Goal: Task Accomplishment & Management: Use online tool/utility

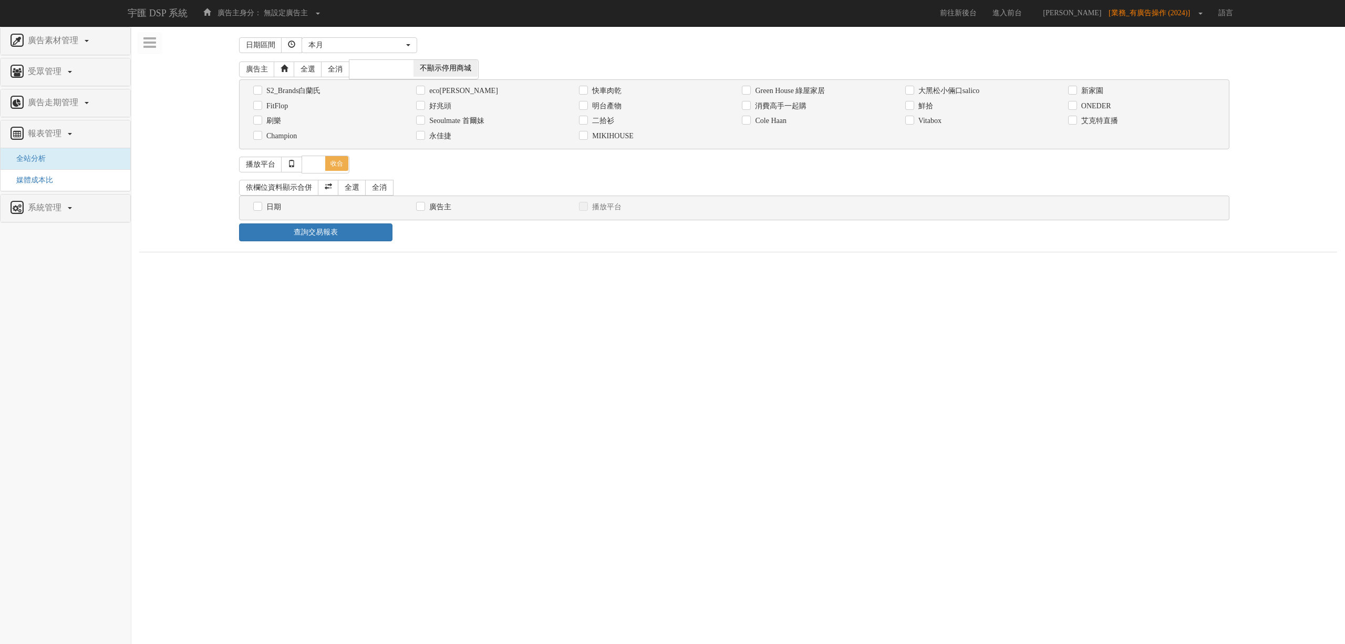
click at [799, 109] on label "消費高手一起購" at bounding box center [779, 106] width 54 height 11
click at [749, 109] on input "消費高手一起購" at bounding box center [745, 105] width 7 height 7
checkbox input "true"
click at [264, 205] on label "日期" at bounding box center [272, 207] width 17 height 11
click at [260, 205] on input "日期" at bounding box center [256, 206] width 7 height 7
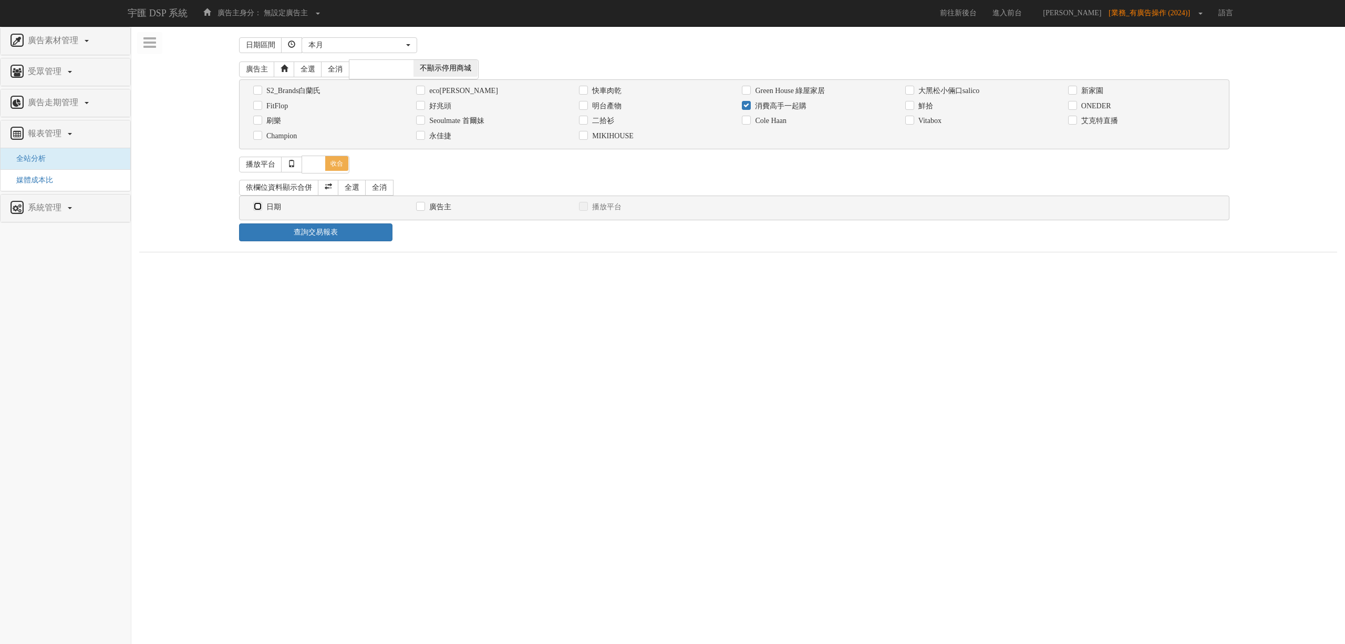
checkbox input "true"
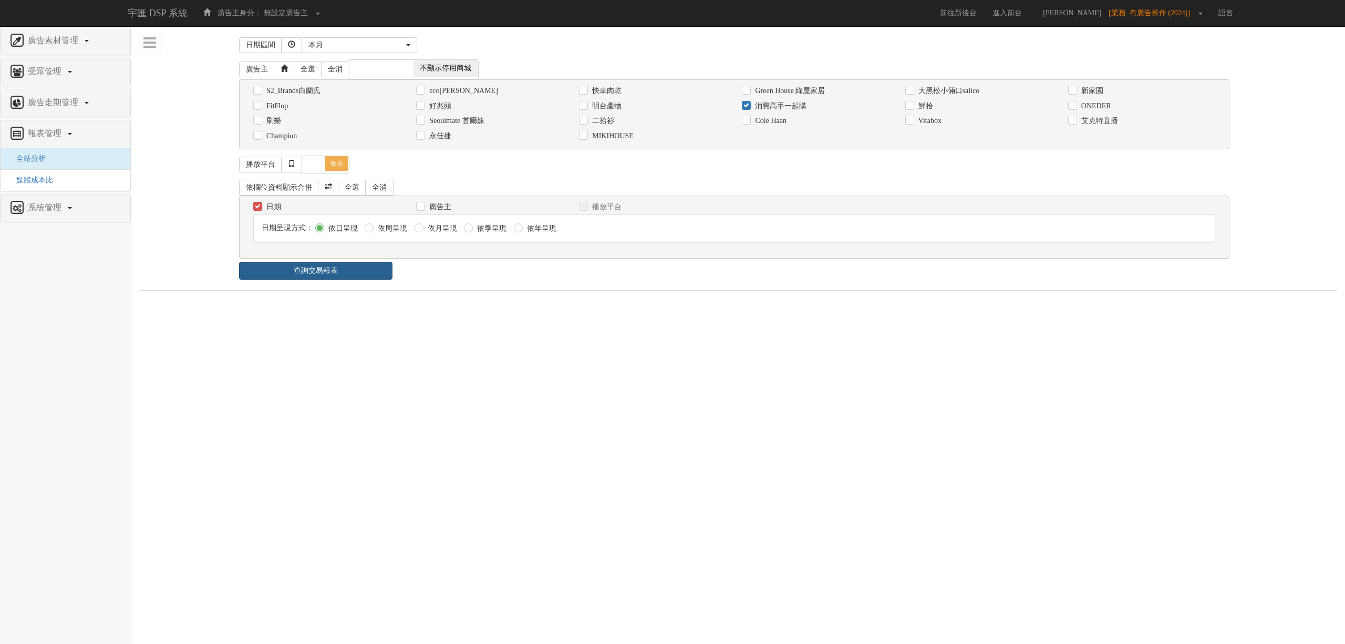
click at [351, 271] on link "查詢交易報表" at bounding box center [315, 271] width 153 height 18
click at [417, 289] on div "日期區間 昨天 本周 上週 本月 上月 過去7天 過去14天 過去30天 指定日期 本月 開始日期 [DATE] 結束日期 [DATE] 廣告主 全選 全消 …" at bounding box center [738, 304] width 1198 height 541
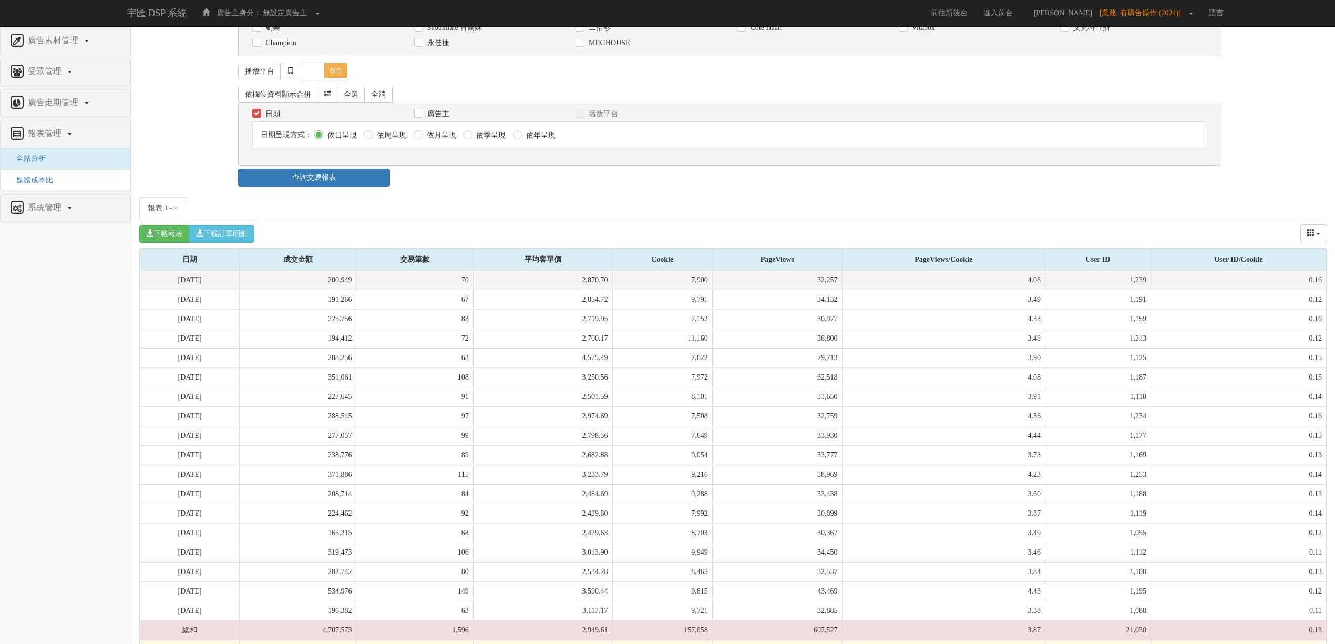
scroll to position [127, 0]
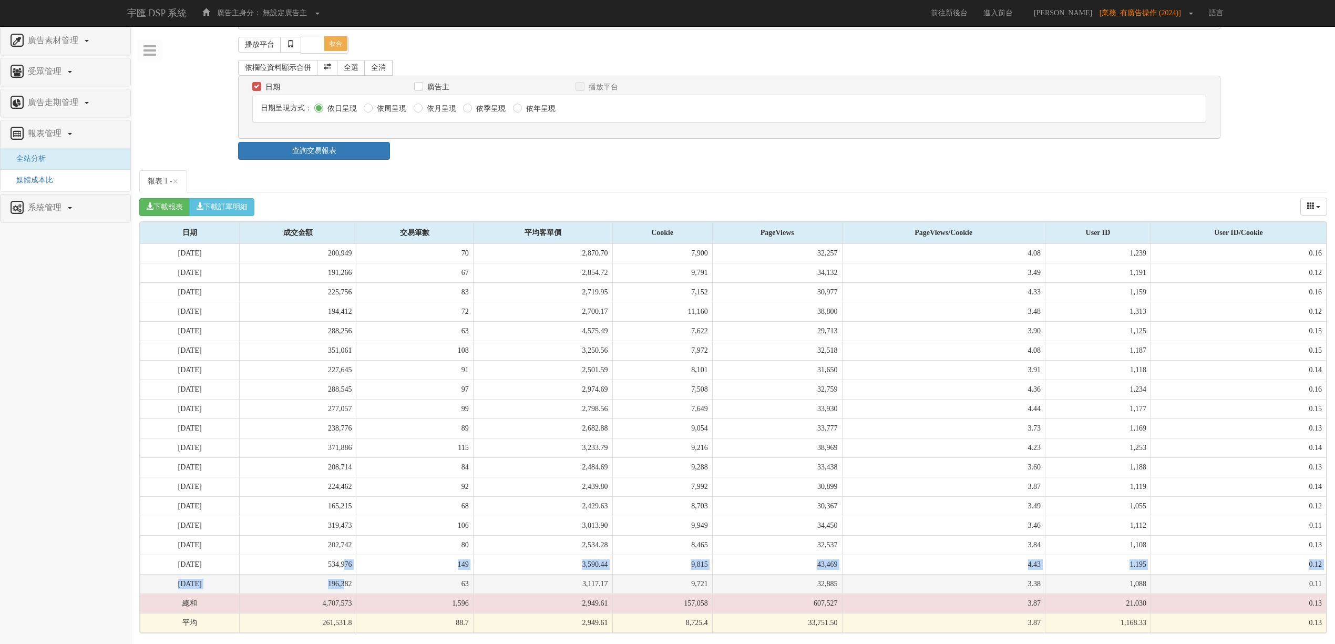
drag, startPoint x: 377, startPoint y: 557, endPoint x: 376, endPoint y: 579, distance: 22.1
click at [376, 579] on tbody "[DATE] 200,949 70 2,870.70 7,900 32,257 4.08 1,239 0.16 [DATE] 191,266 67 2,854…" at bounding box center [733, 438] width 1186 height 389
click at [356, 579] on td "196,382" at bounding box center [298, 583] width 117 height 19
drag, startPoint x: 377, startPoint y: 551, endPoint x: 375, endPoint y: 570, distance: 19.6
click at [375, 570] on tbody "[DATE] 200,949 70 2,870.70 7,900 32,257 4.08 1,239 0.16 [DATE] 191,266 67 2,854…" at bounding box center [733, 438] width 1186 height 389
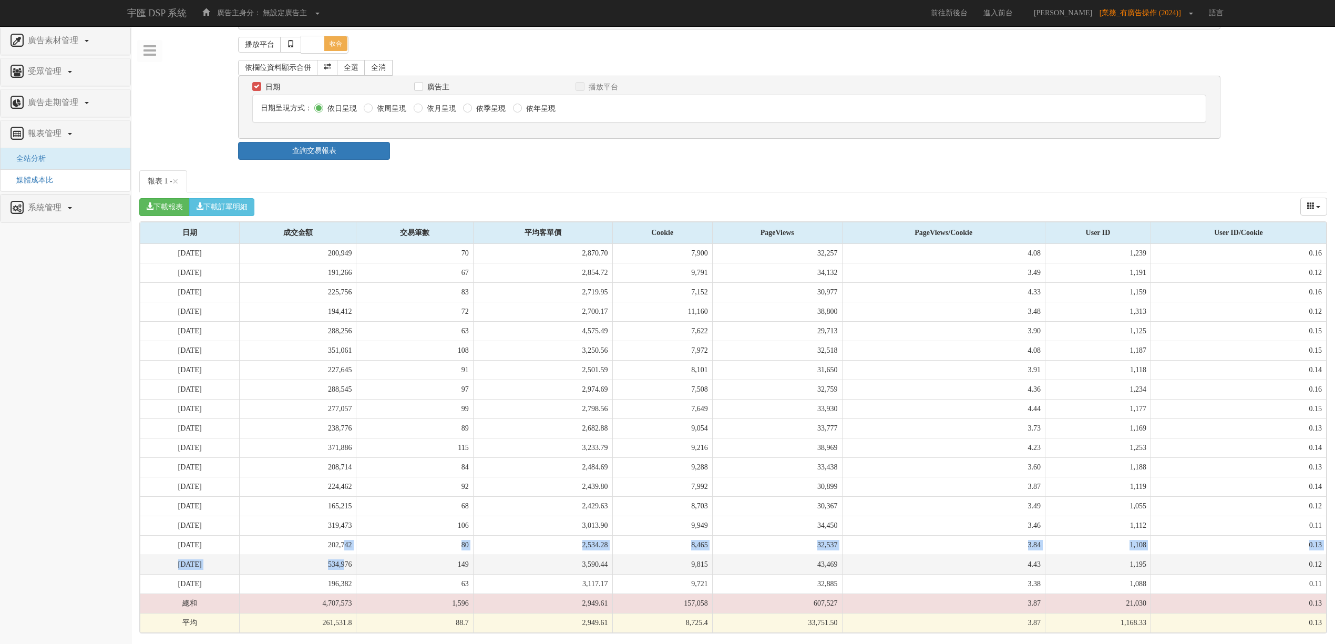
click at [356, 570] on td "534,976" at bounding box center [298, 563] width 117 height 19
drag, startPoint x: 377, startPoint y: 544, endPoint x: 376, endPoint y: 576, distance: 32.1
click at [376, 576] on tbody "[DATE] 200,949 70 2,870.70 7,900 32,257 4.08 1,239 0.16 [DATE] 191,266 67 2,854…" at bounding box center [733, 438] width 1186 height 389
click at [356, 576] on td "196,382" at bounding box center [298, 583] width 117 height 19
drag, startPoint x: 374, startPoint y: 581, endPoint x: 369, endPoint y: 534, distance: 47.1
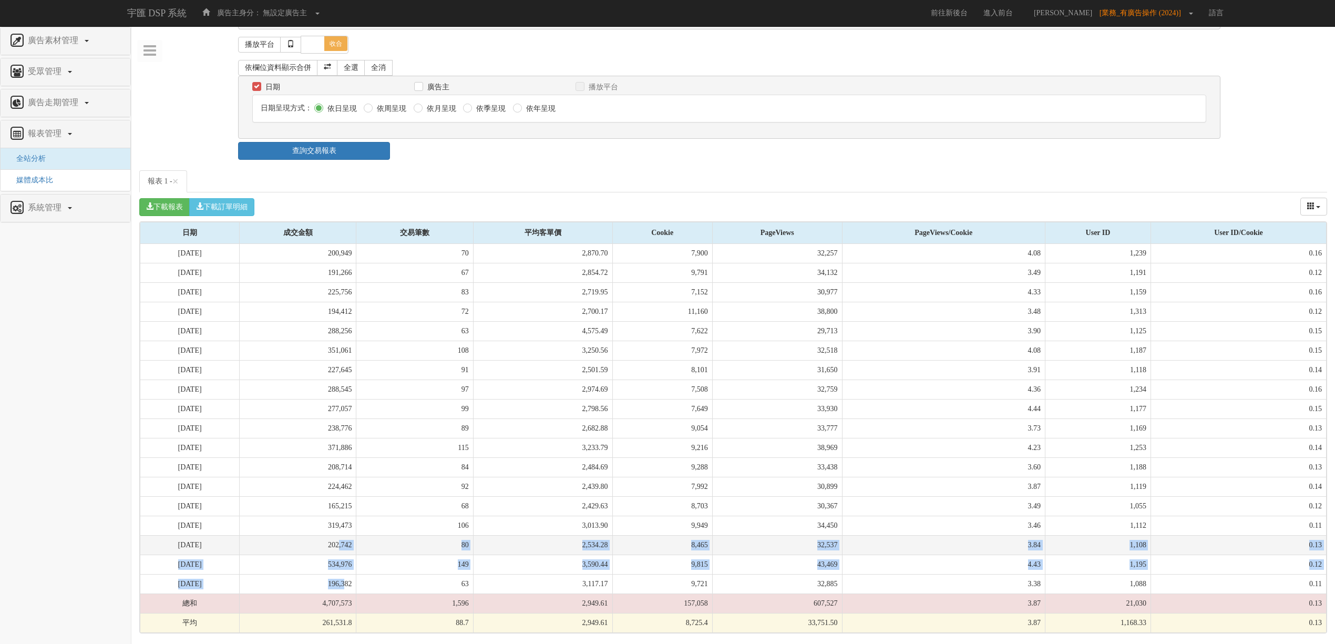
click at [369, 534] on tbody "[DATE] 200,949 70 2,870.70 7,900 32,257 4.08 1,239 0.16 [DATE] 191,266 67 2,854…" at bounding box center [733, 438] width 1186 height 389
click at [356, 535] on td "202,742" at bounding box center [298, 544] width 117 height 19
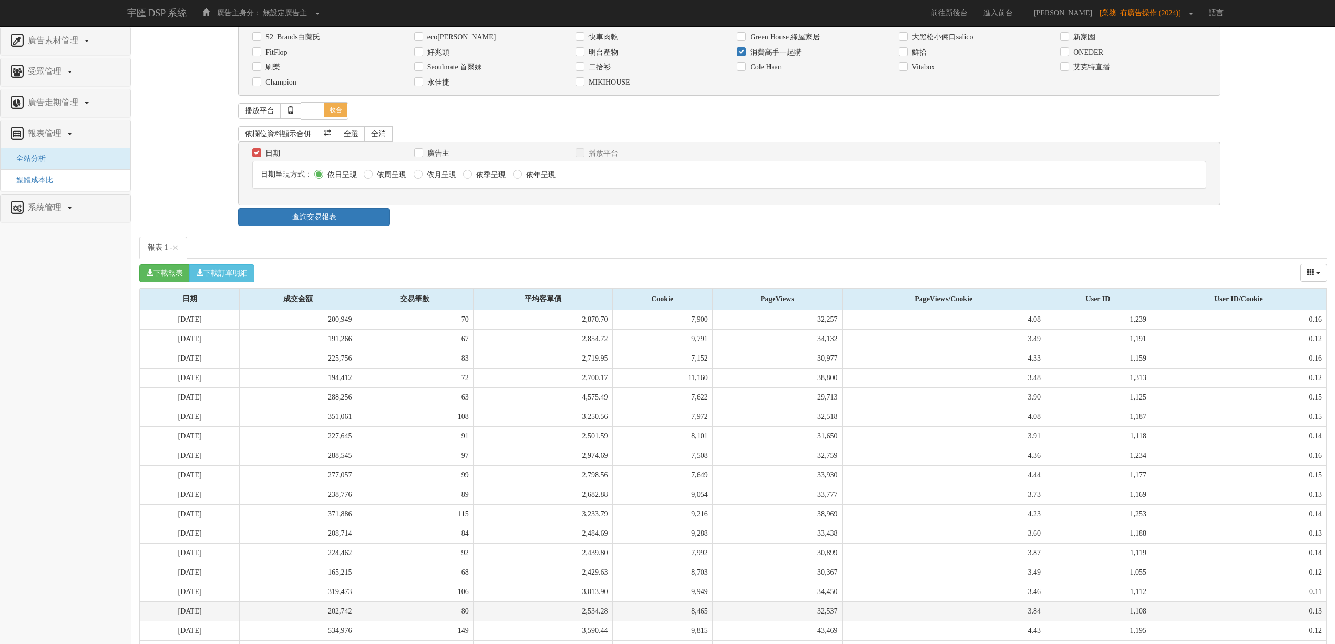
scroll to position [0, 0]
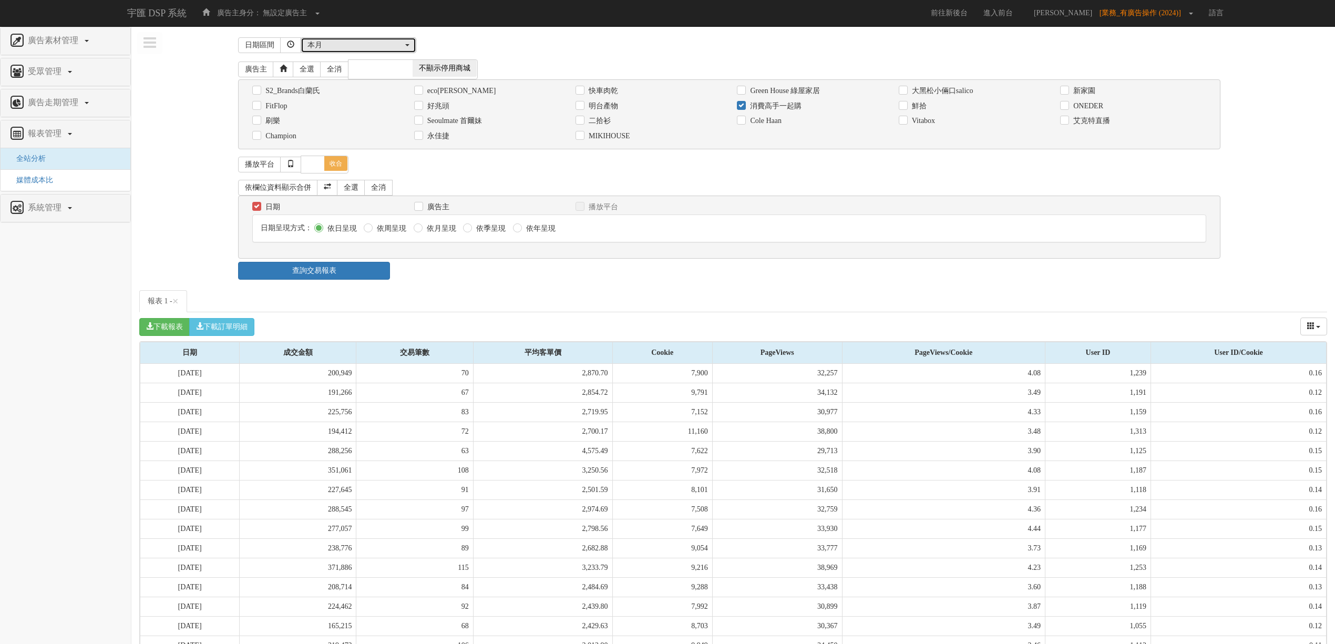
click at [364, 43] on div "本月" at bounding box center [355, 45] width 96 height 11
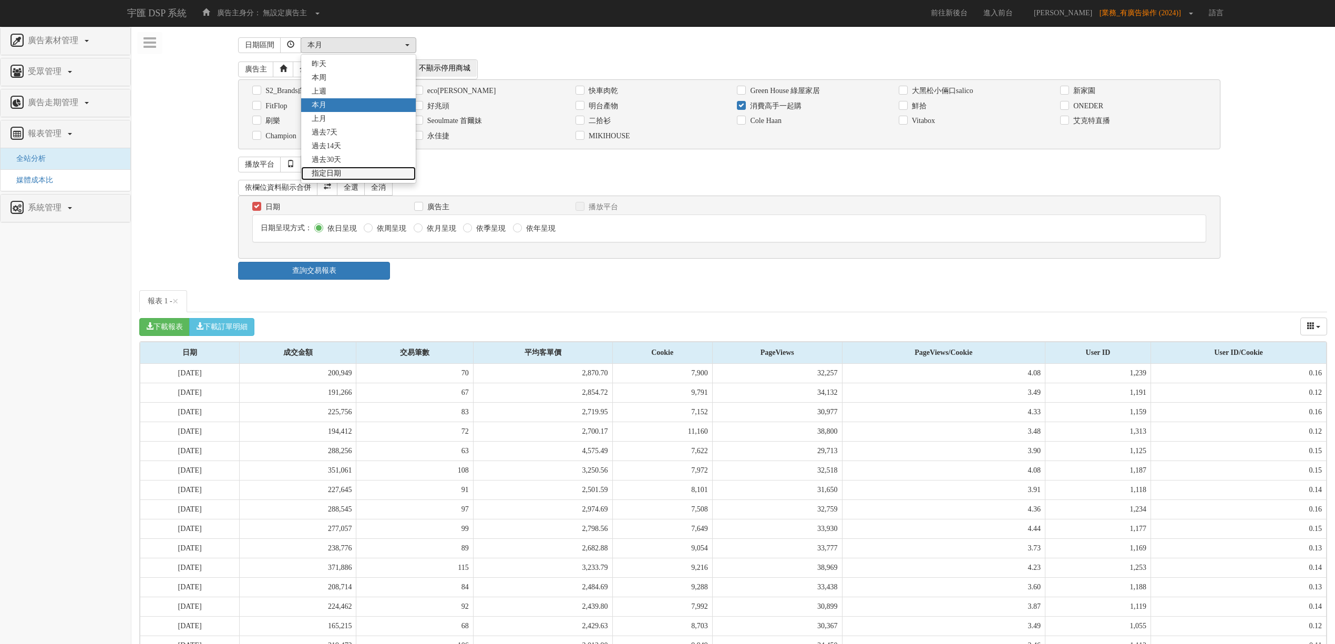
click at [343, 171] on link "指定日期" at bounding box center [358, 174] width 115 height 14
select select "Custom"
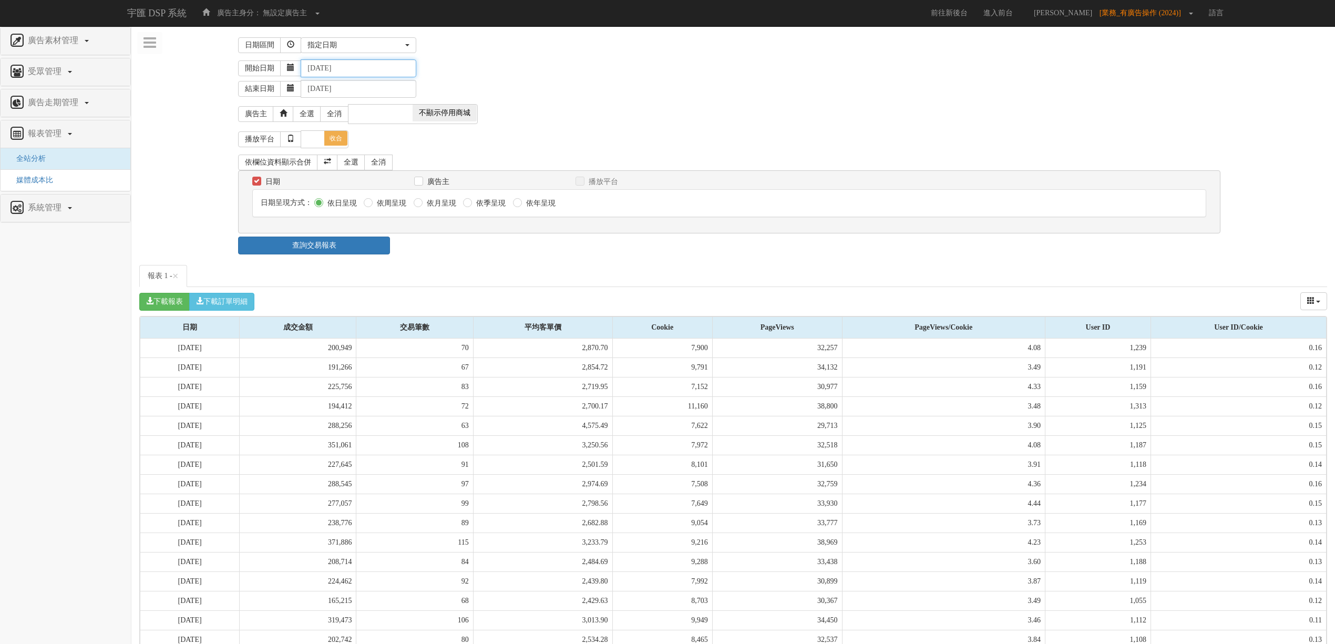
click at [339, 70] on input "[DATE]" at bounding box center [359, 68] width 116 height 18
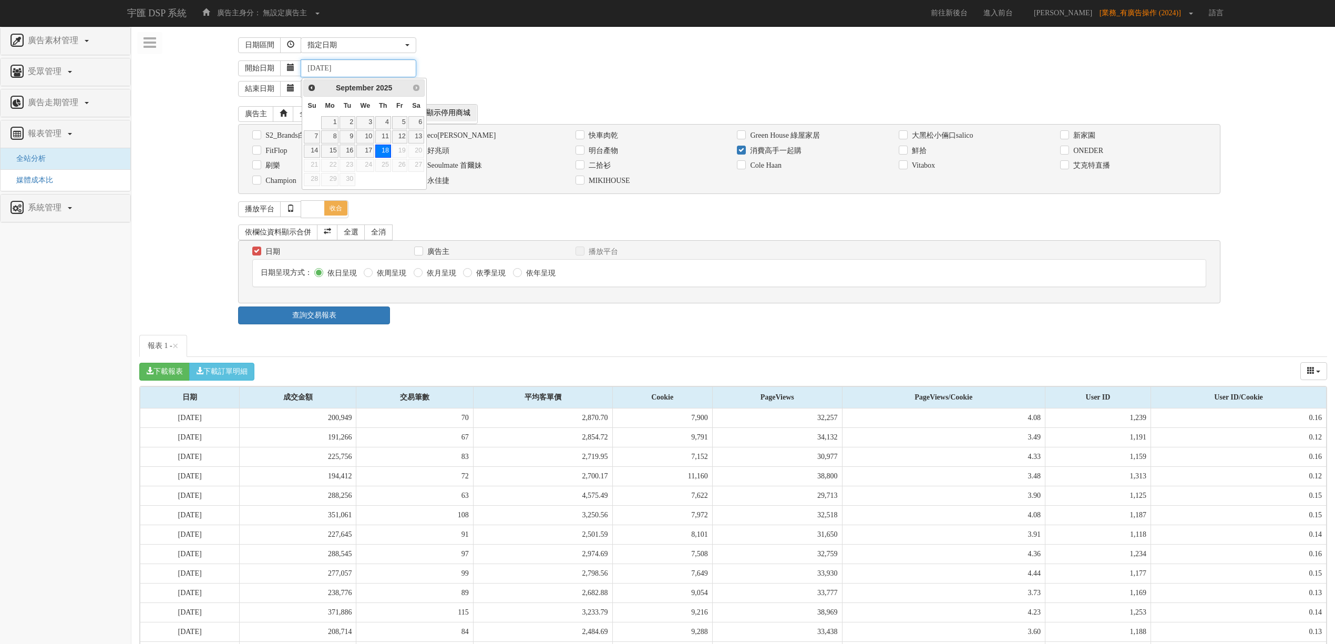
click at [326, 70] on input "[DATE]" at bounding box center [359, 68] width 116 height 18
type input "[DATE]"
click at [504, 82] on div "結束日期 [DATE]" at bounding box center [782, 87] width 1089 height 20
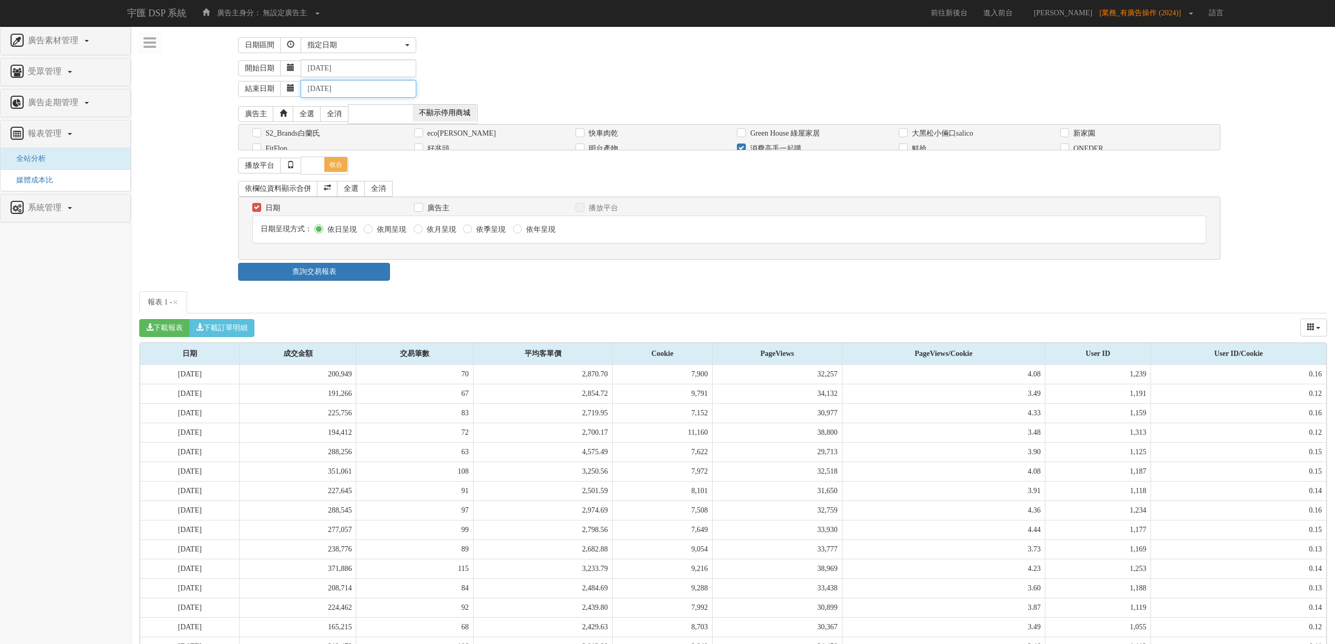
click at [324, 86] on input "[DATE]" at bounding box center [359, 89] width 116 height 18
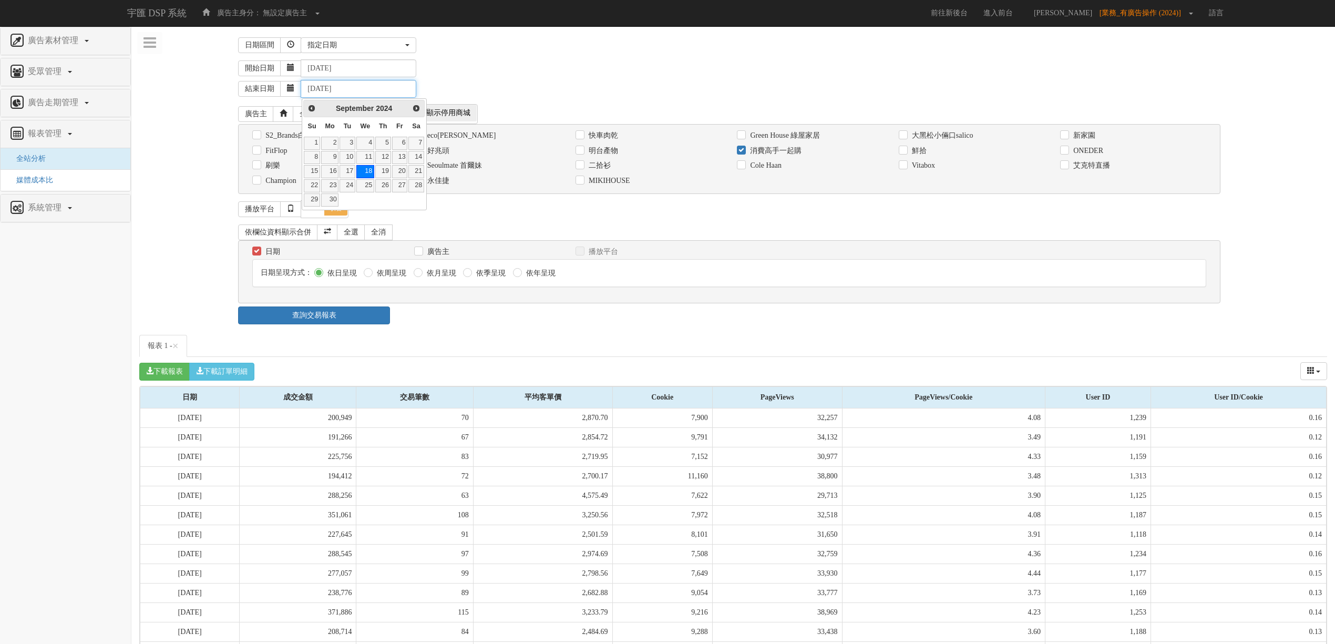
type input "[DATE]"
click at [492, 80] on div "結束日期 [DATE]" at bounding box center [782, 87] width 1089 height 20
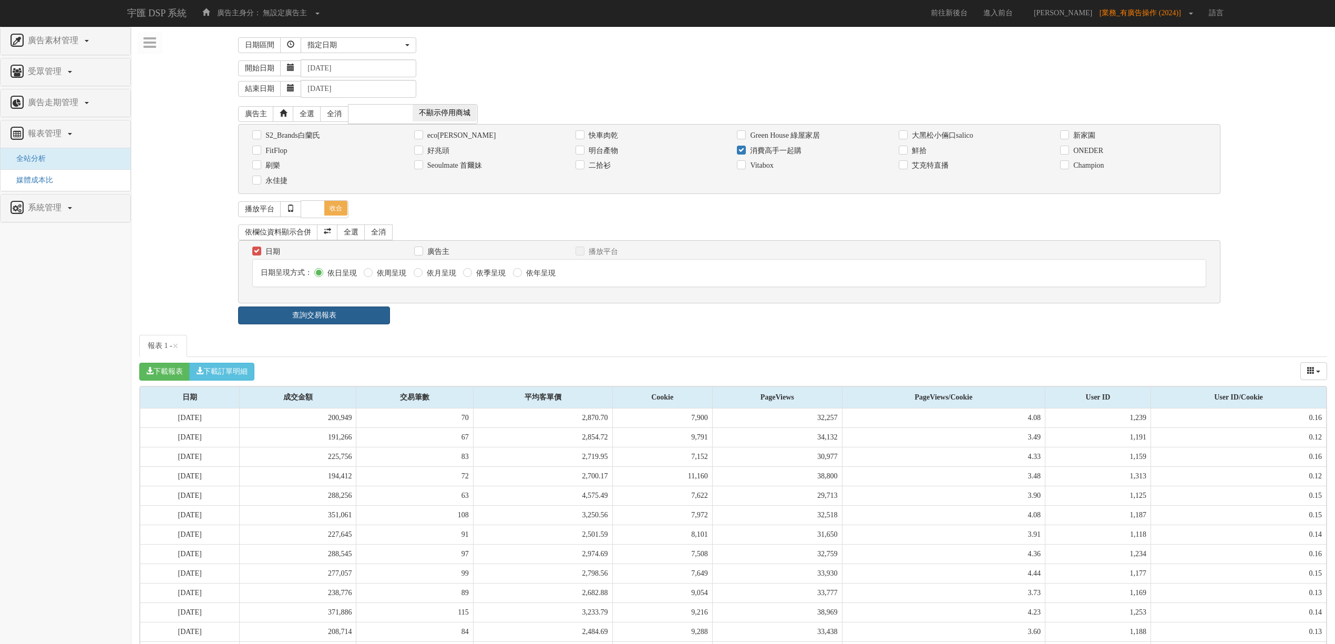
click at [369, 318] on link "查詢交易報表" at bounding box center [314, 315] width 152 height 18
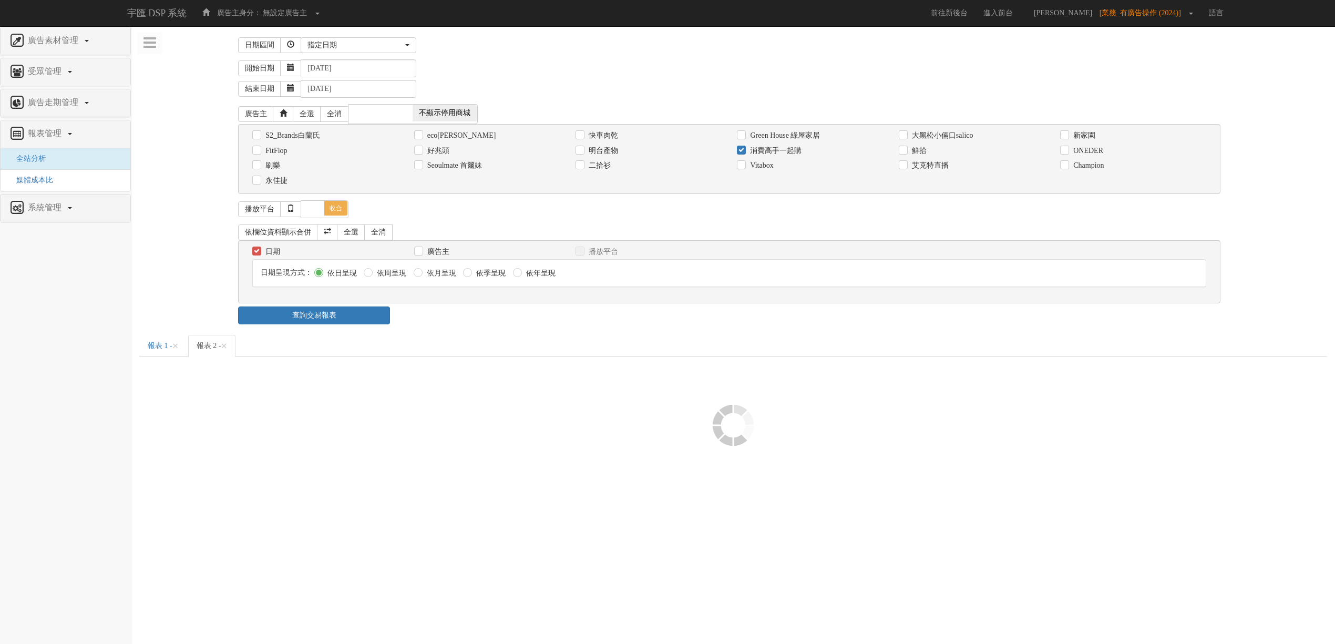
click at [490, 324] on div "查詢交易報表" at bounding box center [732, 315] width 1005 height 18
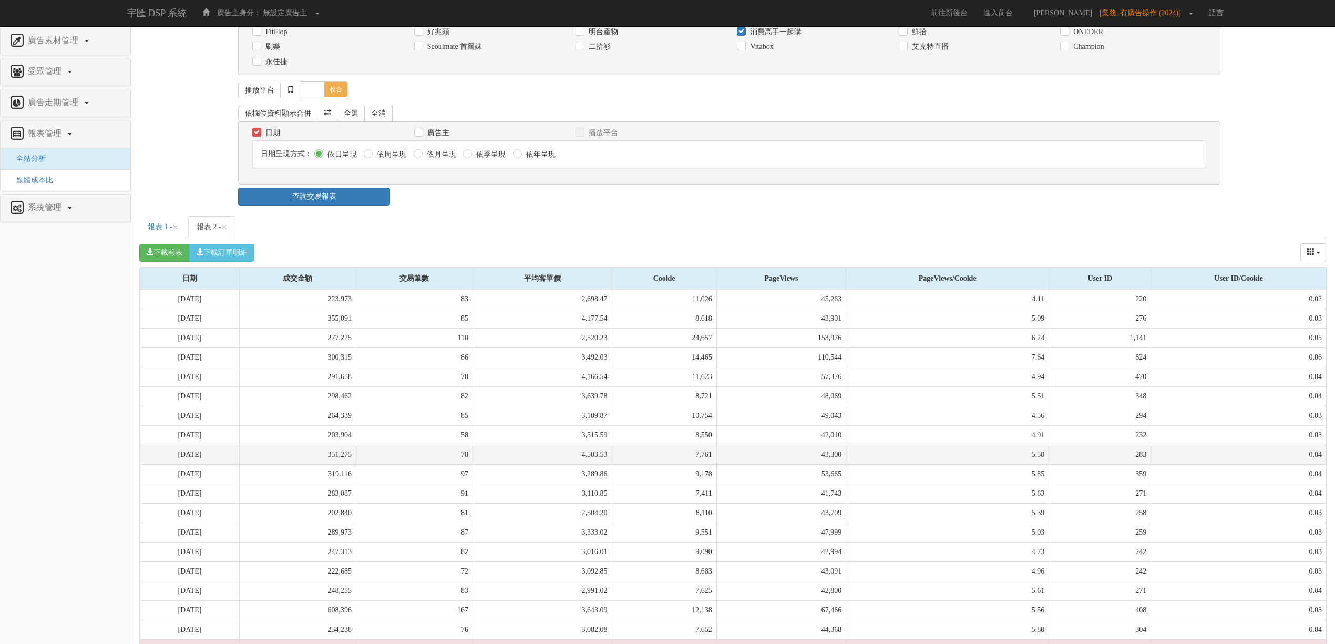
scroll to position [172, 0]
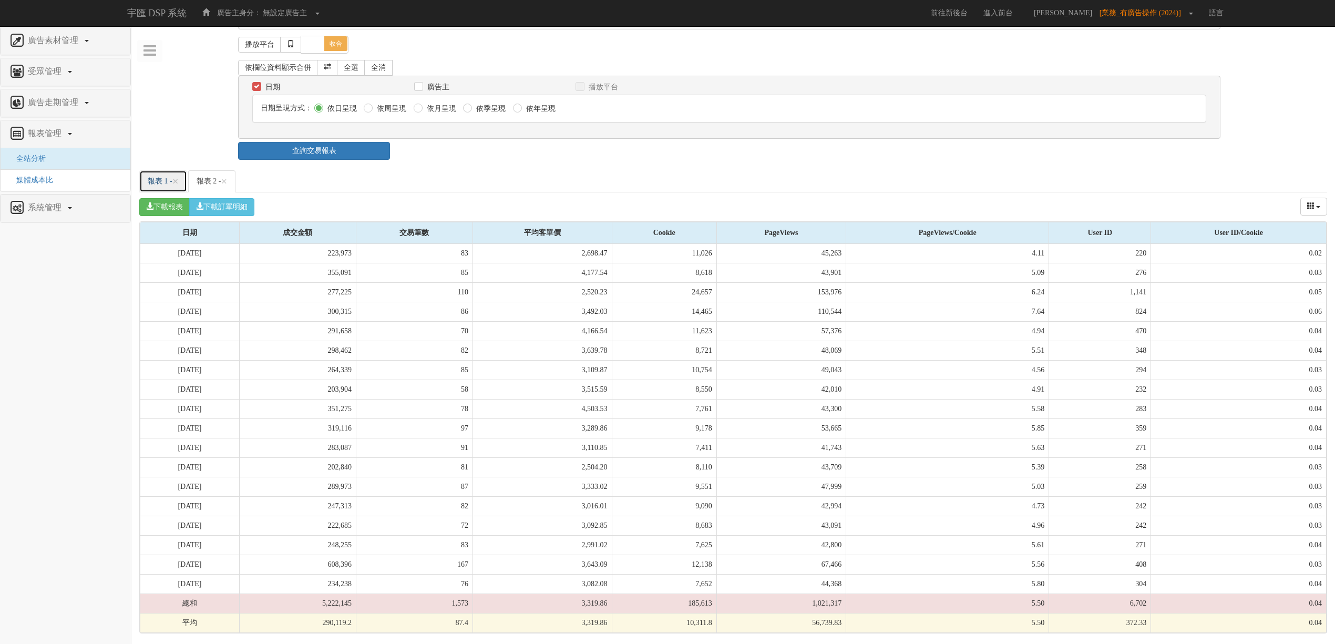
click at [158, 177] on link "報表 1 - ×" at bounding box center [163, 181] width 48 height 22
click at [207, 176] on link "報表 2 - ×" at bounding box center [212, 181] width 48 height 22
